Goal: Task Accomplishment & Management: Complete application form

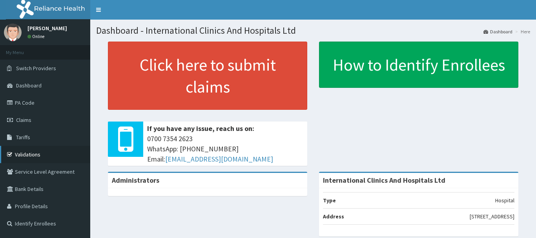
click at [37, 155] on link "Validations" at bounding box center [45, 154] width 90 height 17
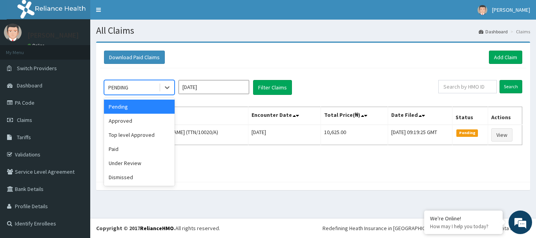
click at [123, 87] on div "PENDING" at bounding box center [118, 88] width 20 height 8
click at [137, 135] on div "Top level Approved" at bounding box center [139, 135] width 71 height 14
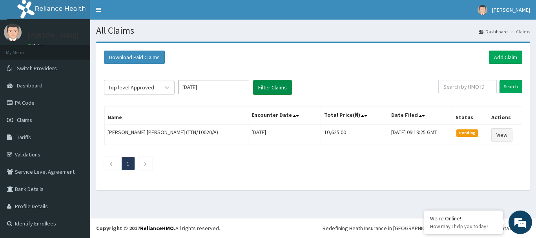
click at [264, 85] on button "Filter Claims" at bounding box center [272, 87] width 39 height 15
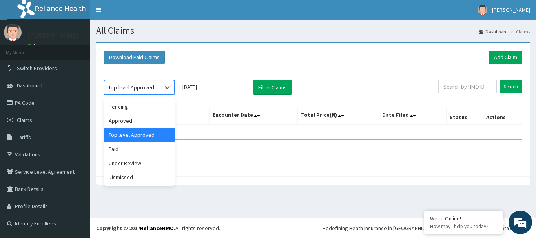
click at [120, 86] on div "Top level Approved" at bounding box center [131, 88] width 46 height 8
click at [143, 124] on div "Approved" at bounding box center [139, 121] width 71 height 14
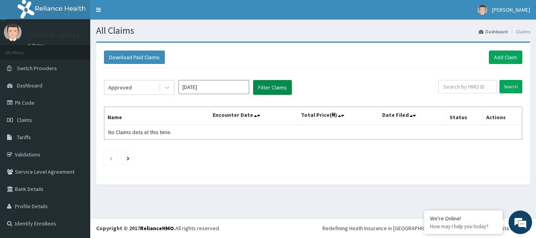
click at [278, 89] on button "Filter Claims" at bounding box center [272, 87] width 39 height 15
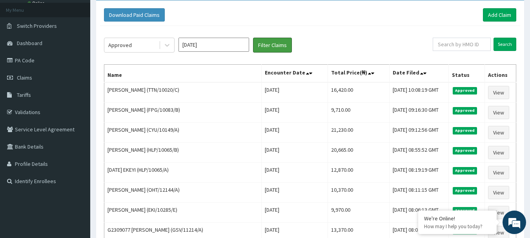
scroll to position [31, 0]
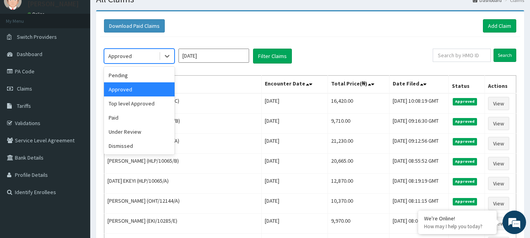
click at [137, 55] on div "Approved" at bounding box center [131, 56] width 55 height 13
click at [151, 104] on div "Top level Approved" at bounding box center [139, 104] width 71 height 14
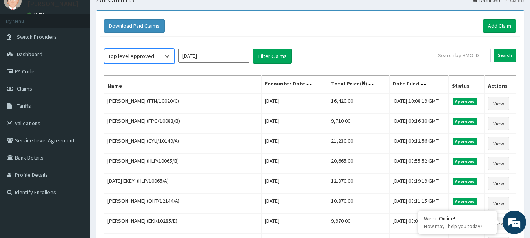
click at [202, 53] on input "[DATE]" at bounding box center [214, 56] width 71 height 14
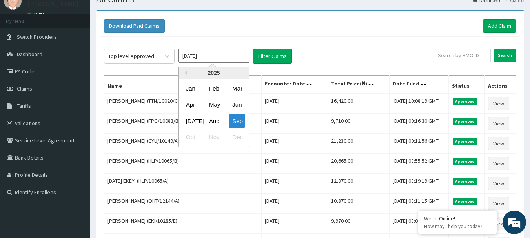
drag, startPoint x: 209, startPoint y: 119, endPoint x: 243, endPoint y: 75, distance: 55.7
click at [209, 119] on div "Aug" at bounding box center [214, 121] width 16 height 15
type input "[DATE]"
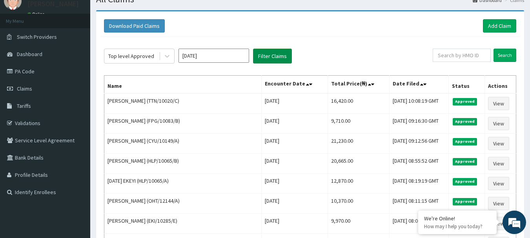
click at [269, 62] on button "Filter Claims" at bounding box center [272, 56] width 39 height 15
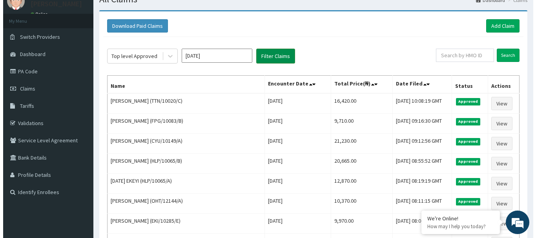
scroll to position [0, 0]
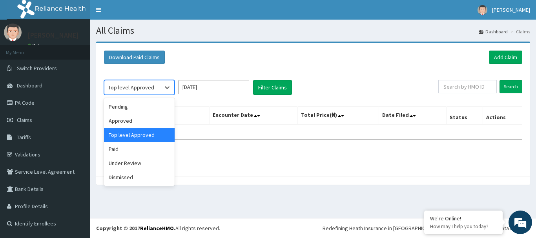
click at [133, 88] on div "Top level Approved" at bounding box center [131, 88] width 46 height 8
click at [132, 104] on div "Pending" at bounding box center [139, 107] width 71 height 14
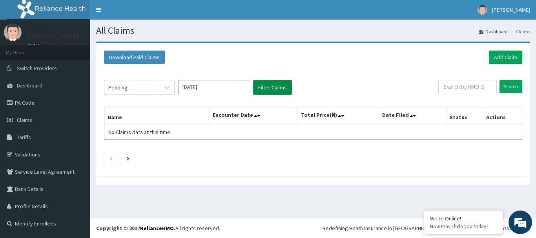
click at [261, 86] on button "Filter Claims" at bounding box center [272, 87] width 39 height 15
click at [275, 86] on button "Filter Claims" at bounding box center [272, 87] width 39 height 15
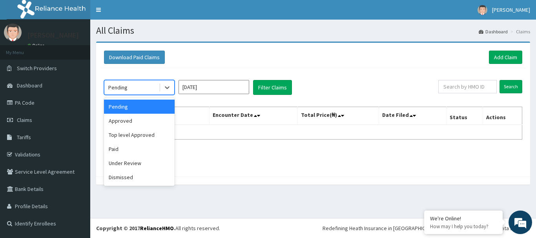
click at [127, 89] on div "Pending" at bounding box center [117, 88] width 19 height 8
click at [130, 126] on div "Approved" at bounding box center [139, 121] width 71 height 14
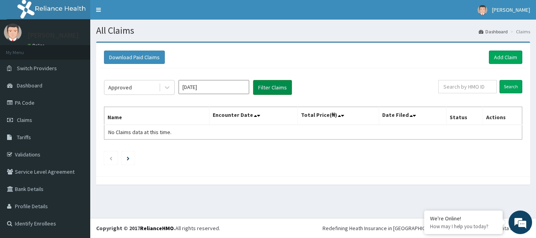
click at [274, 91] on button "Filter Claims" at bounding box center [272, 87] width 39 height 15
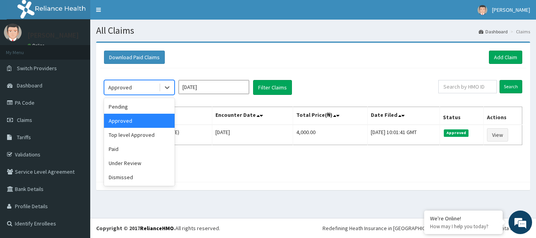
click at [135, 87] on div "Approved" at bounding box center [131, 87] width 55 height 13
click at [135, 138] on div "Top level Approved" at bounding box center [139, 135] width 71 height 14
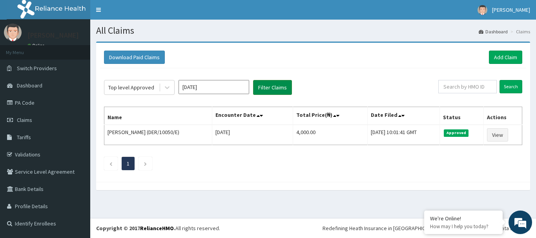
click at [262, 89] on button "Filter Claims" at bounding box center [272, 87] width 39 height 15
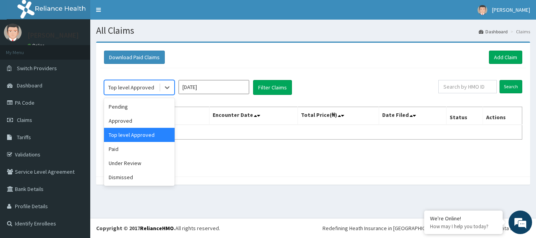
click at [129, 85] on div "Top level Approved" at bounding box center [131, 88] width 46 height 8
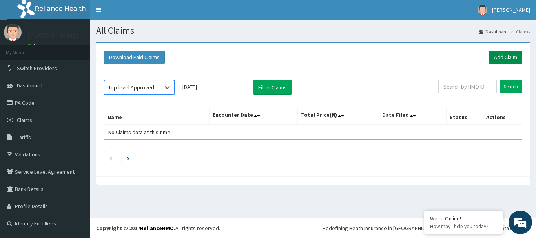
click at [512, 55] on link "Add Claim" at bounding box center [505, 57] width 33 height 13
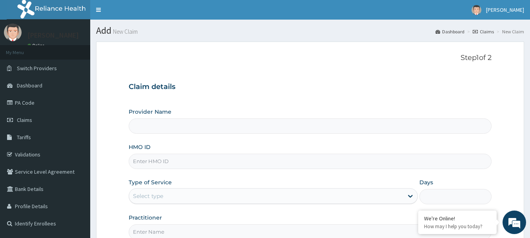
type input "International Clinics And Hospitals Ltd"
click at [184, 164] on input "HMO ID" at bounding box center [310, 161] width 363 height 15
drag, startPoint x: 170, startPoint y: 164, endPoint x: 119, endPoint y: 163, distance: 50.6
click at [119, 163] on form "Step 1 of 2 Claim details Provider Name International Clinics And Hospitals Ltd…" at bounding box center [310, 169] width 428 height 255
type input "NBC/10673/B"
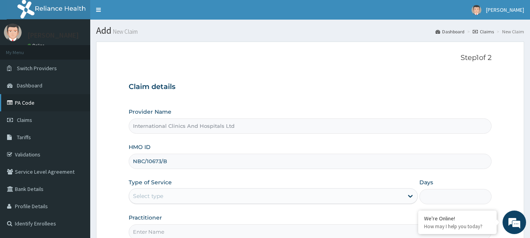
click at [44, 103] on link "PA Code" at bounding box center [45, 102] width 90 height 17
